Goal: Check status: Check status

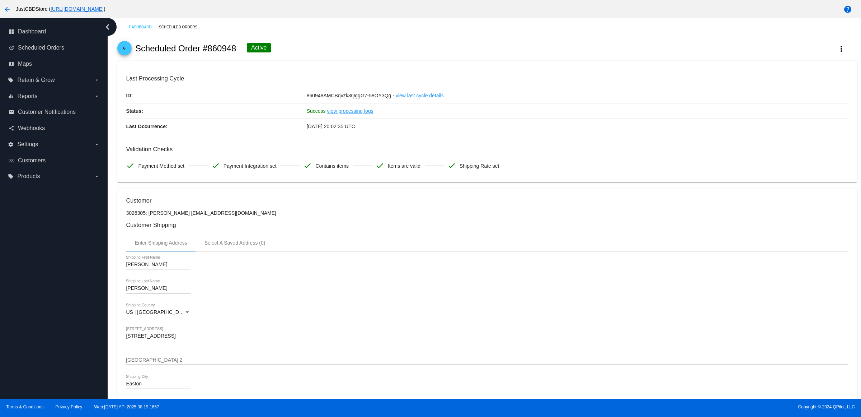
click at [132, 55] on link "arrow_back" at bounding box center [124, 48] width 14 height 14
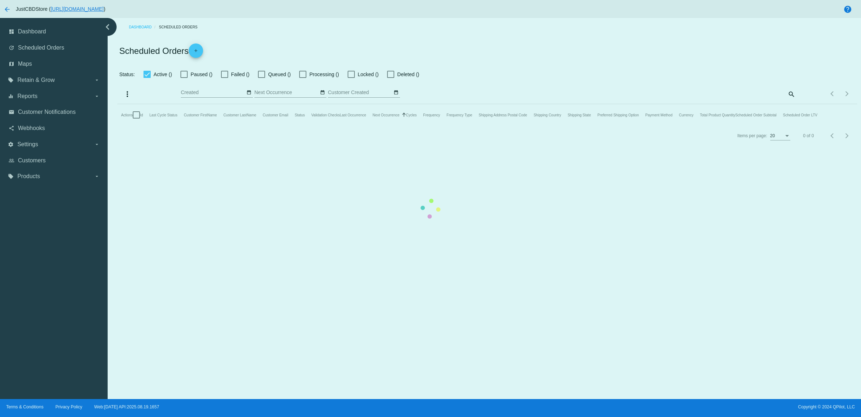
checkbox input "true"
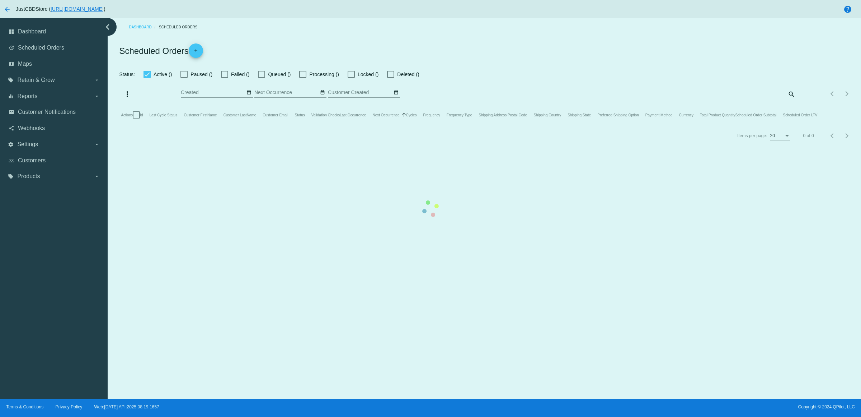
checkbox input "true"
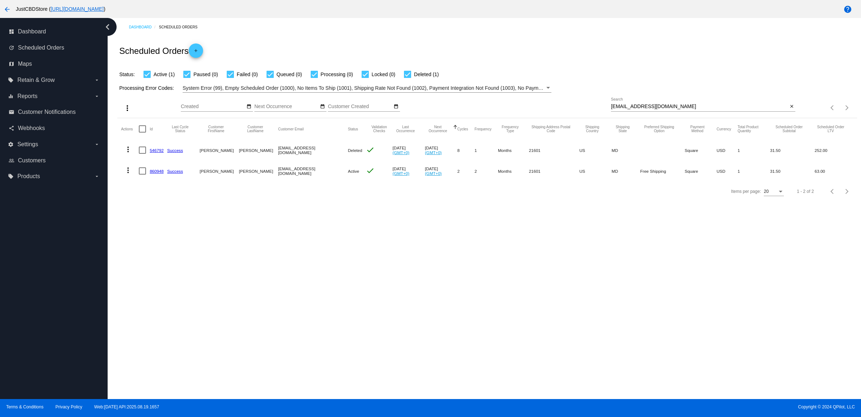
click at [790, 109] on mat-icon "close" at bounding box center [791, 107] width 5 height 6
click at [790, 113] on mat-icon "search" at bounding box center [791, 107] width 9 height 11
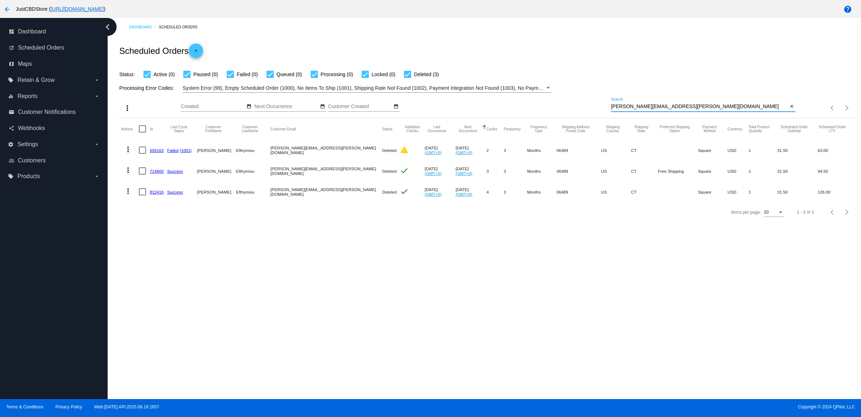
type input "[PERSON_NAME][EMAIL_ADDRESS][PERSON_NAME][DOMAIN_NAME]"
click at [157, 194] on link "812416" at bounding box center [157, 191] width 14 height 5
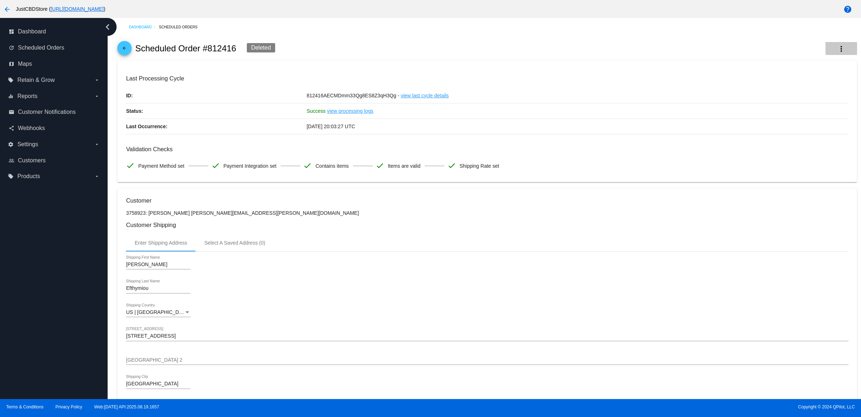
click at [826, 54] on button "more_vert" at bounding box center [842, 48] width 32 height 13
click at [823, 58] on button "info View Event Logs" at bounding box center [799, 55] width 100 height 17
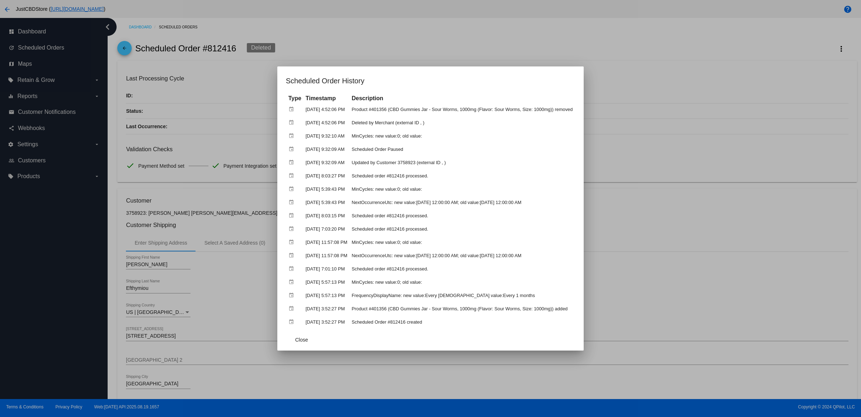
click at [674, 109] on div at bounding box center [430, 208] width 861 height 417
